Goal: Book appointment/travel/reservation

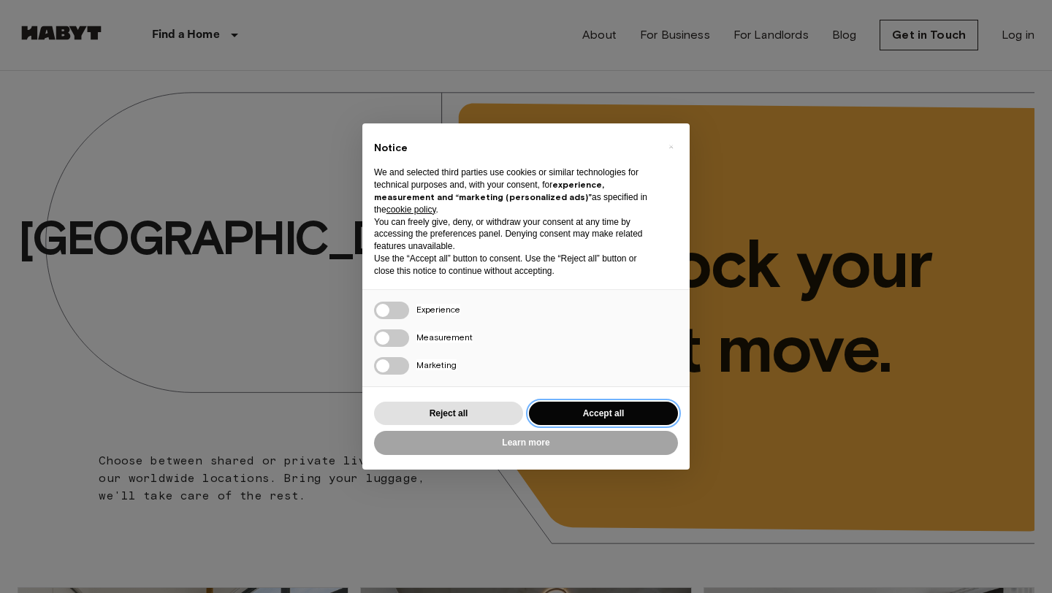
click at [611, 408] on button "Accept all" at bounding box center [603, 414] width 149 height 24
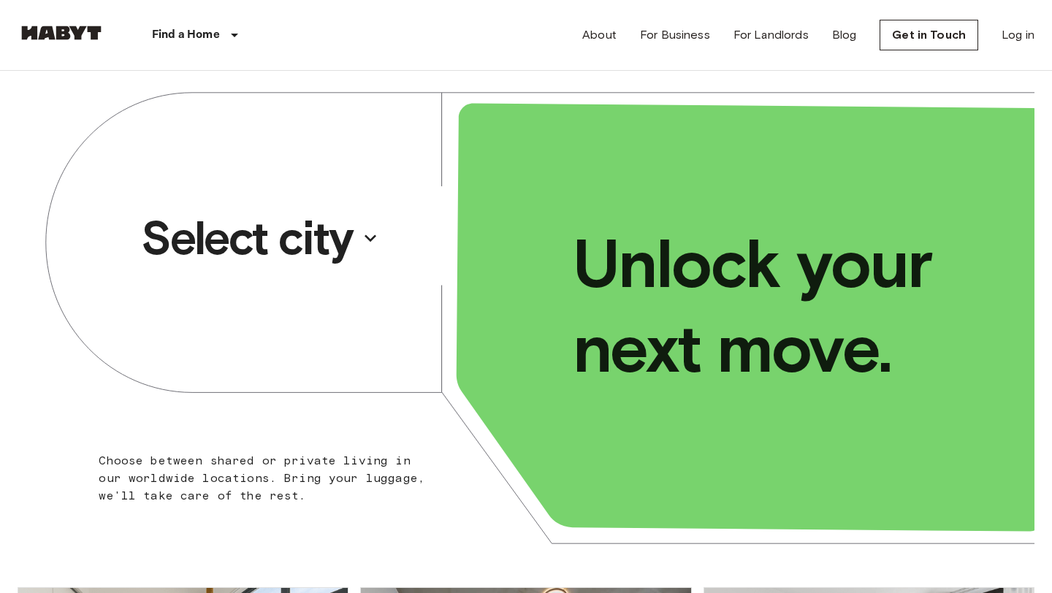
click at [296, 229] on p "Select city" at bounding box center [247, 238] width 212 height 58
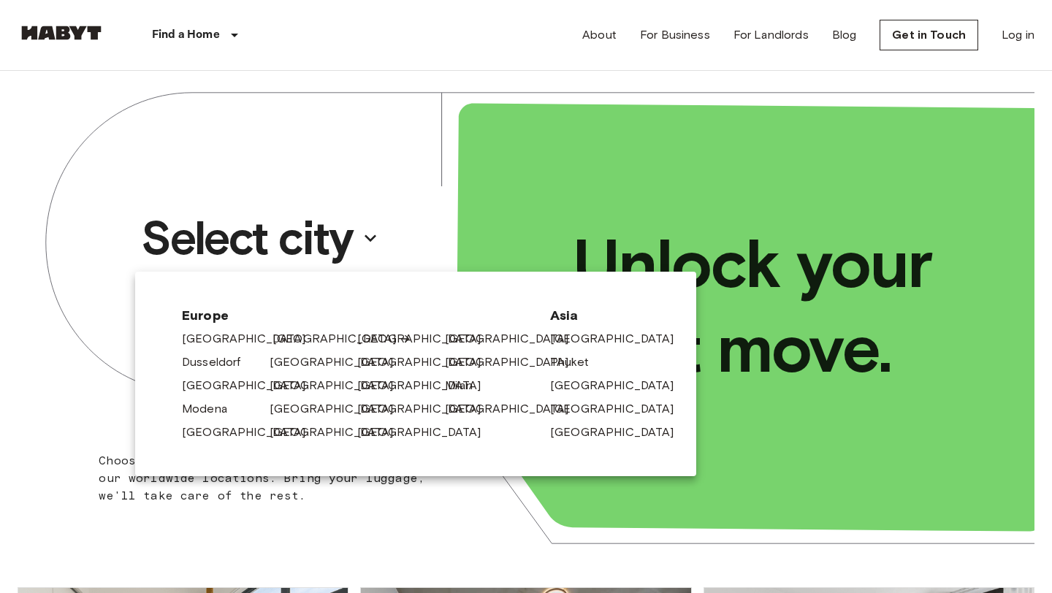
click at [283, 335] on link "[GEOGRAPHIC_DATA]" at bounding box center [341, 339] width 139 height 18
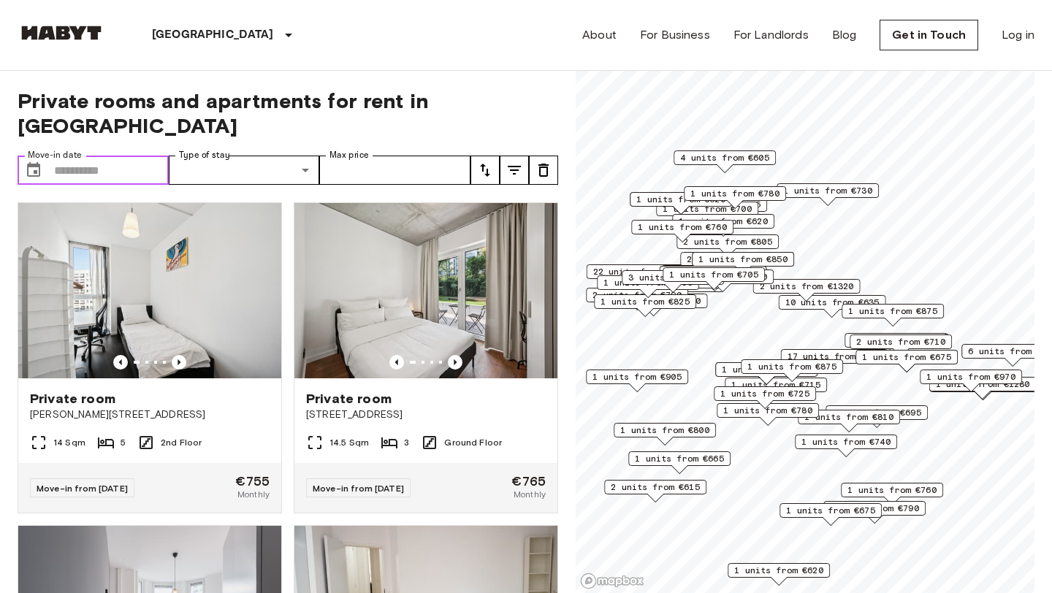
click at [119, 156] on input "Move-in date" at bounding box center [111, 170] width 115 height 29
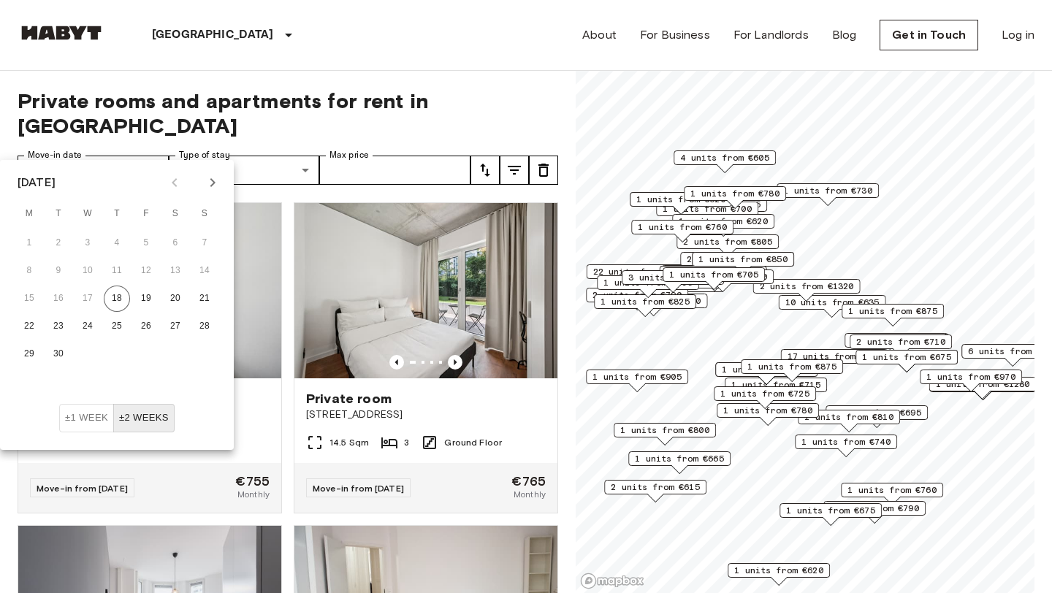
click at [213, 184] on icon "Next month" at bounding box center [213, 183] width 18 height 18
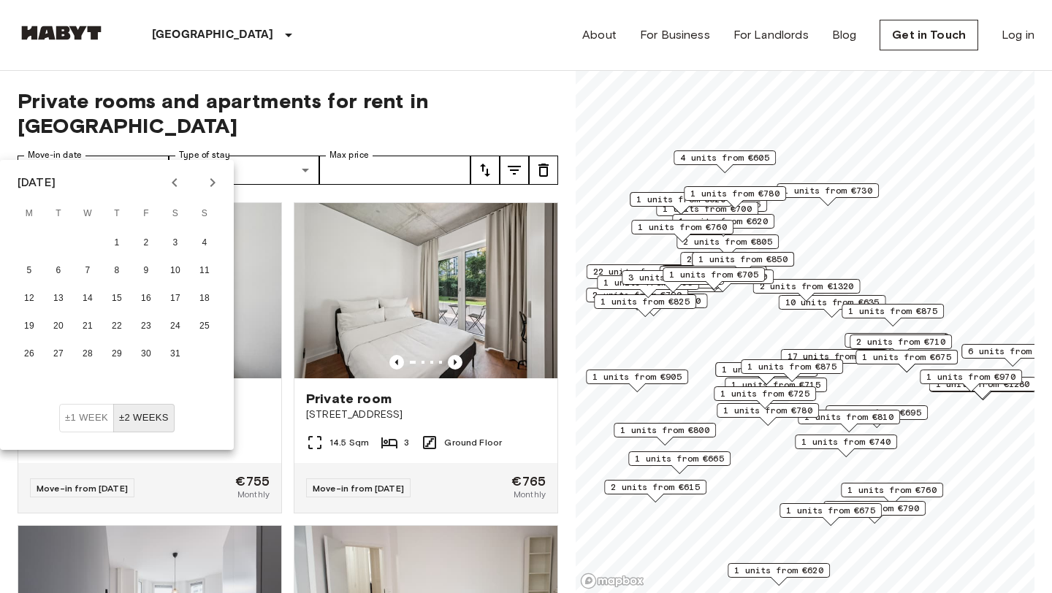
click at [213, 184] on icon "Next month" at bounding box center [213, 183] width 18 height 18
click at [26, 275] on button "6" at bounding box center [29, 271] width 26 height 26
type input "**********"
